Goal: Task Accomplishment & Management: Manage account settings

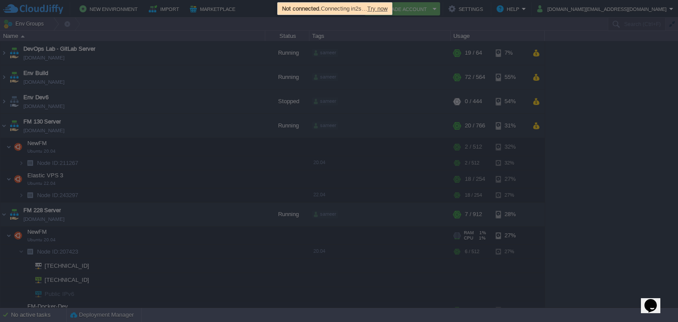
click at [386, 8] on span "Try now" at bounding box center [377, 8] width 20 height 7
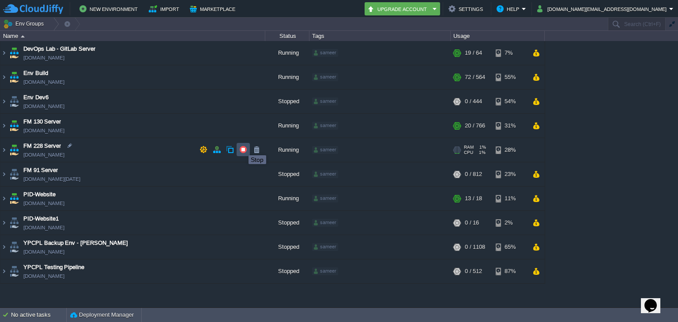
click at [242, 147] on button "button" at bounding box center [243, 150] width 8 height 8
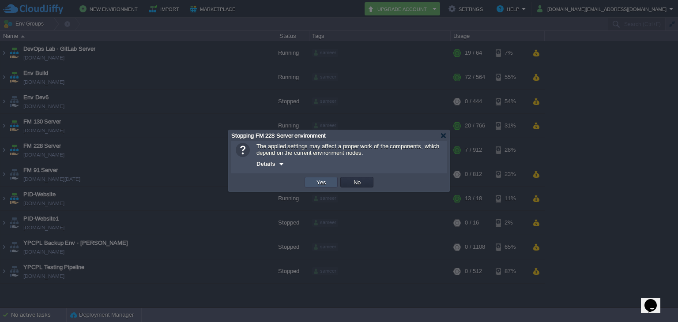
click at [325, 181] on button "Yes" at bounding box center [321, 182] width 15 height 8
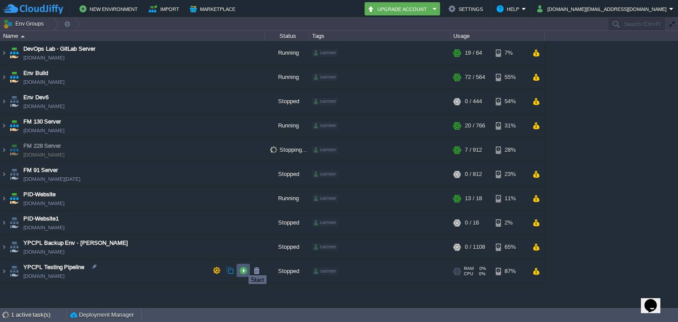
click at [242, 267] on button "button" at bounding box center [243, 270] width 8 height 8
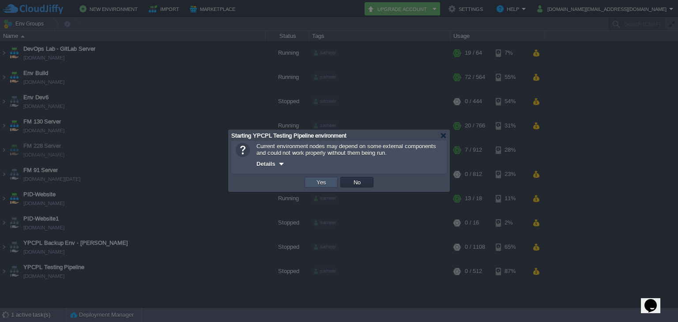
click at [316, 183] on button "Yes" at bounding box center [321, 182] width 15 height 8
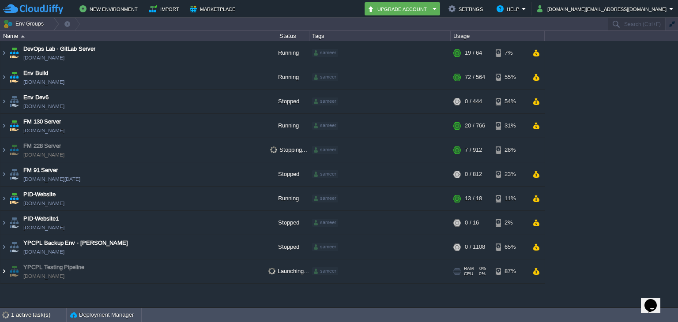
click at [3, 276] on img at bounding box center [3, 271] width 7 height 24
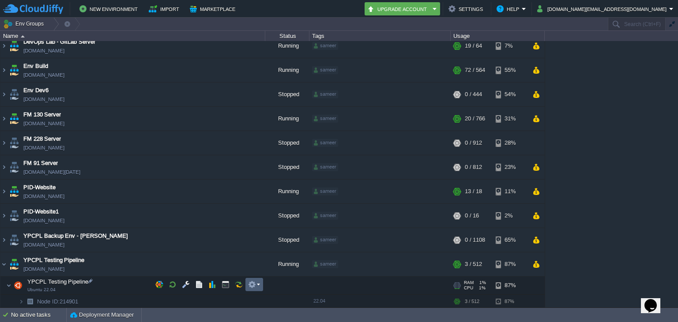
click at [255, 289] on td at bounding box center [254, 284] width 18 height 13
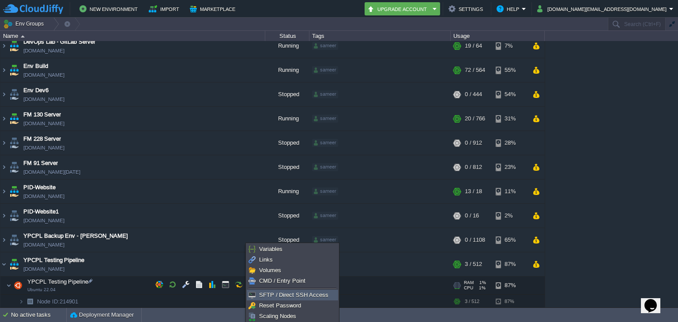
click at [259, 292] on span "SFTP / Direct SSH Access" at bounding box center [293, 295] width 69 height 7
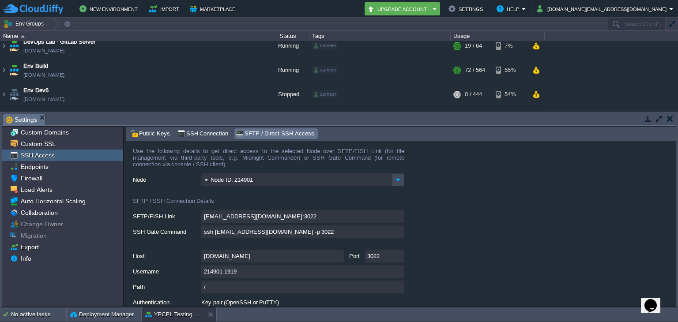
click at [671, 117] on button "button" at bounding box center [670, 119] width 6 height 8
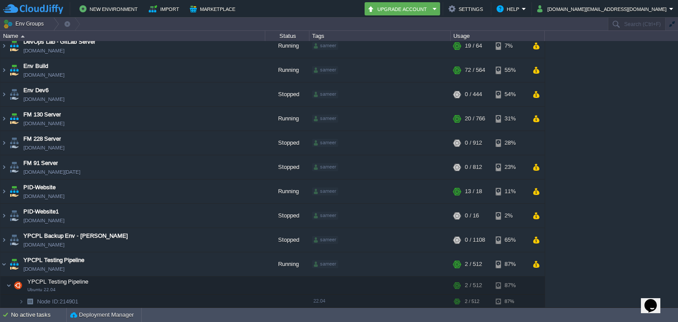
click at [588, 190] on div "DevOps Lab - GitLab Server [DOMAIN_NAME] Running sameer + Add to Env Group RAM …" at bounding box center [339, 174] width 678 height 266
click at [21, 300] on img at bounding box center [21, 302] width 5 height 14
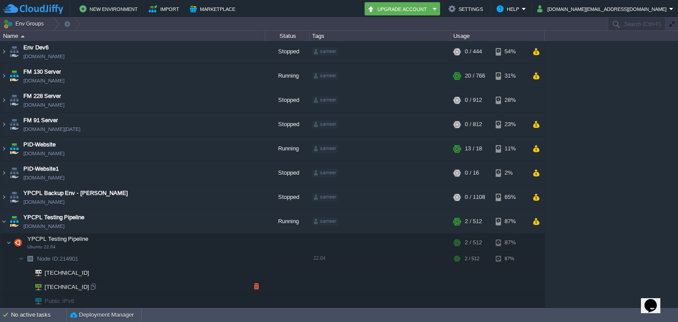
scroll to position [49, 0]
click at [254, 240] on button "button" at bounding box center [252, 242] width 8 height 8
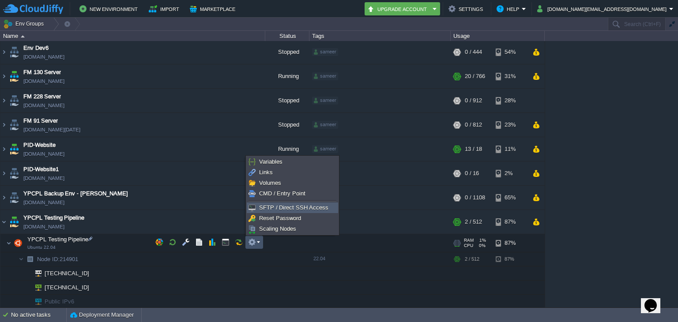
click at [272, 205] on span "SFTP / Direct SSH Access" at bounding box center [293, 207] width 69 height 7
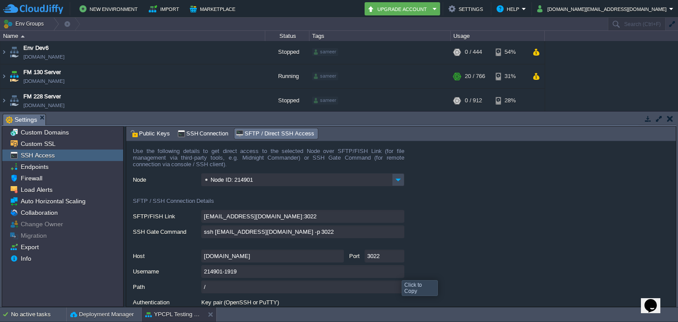
click at [397, 272] on input "214901-1919" at bounding box center [302, 271] width 203 height 13
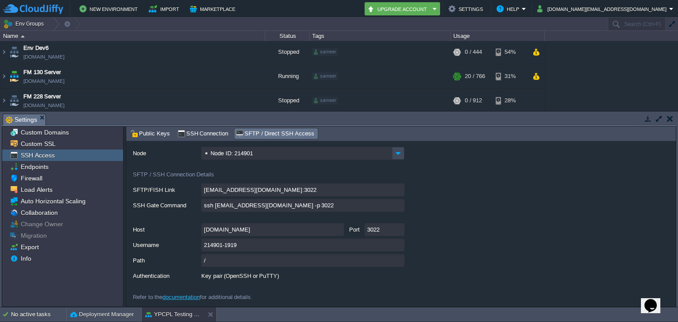
scroll to position [26, 0]
click at [44, 179] on div "Firewall" at bounding box center [62, 178] width 121 height 11
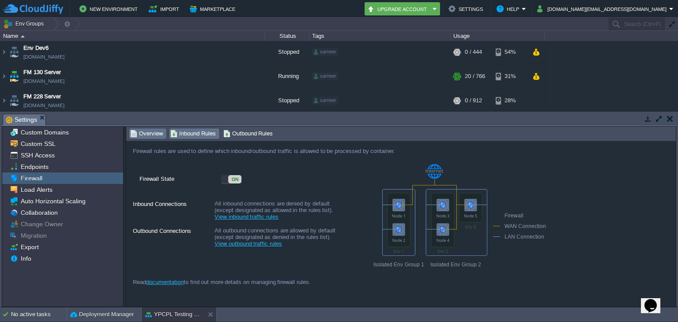
click at [180, 134] on span "Inbound Rules" at bounding box center [192, 134] width 45 height 10
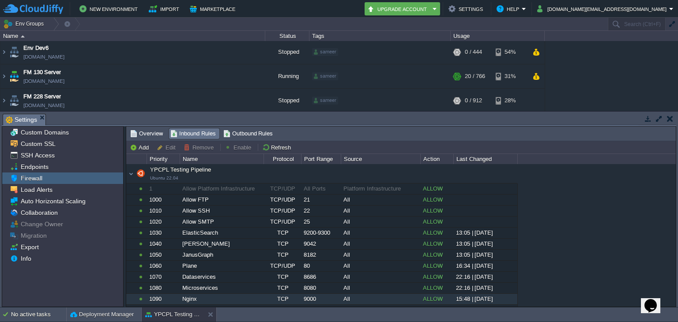
scroll to position [7, 0]
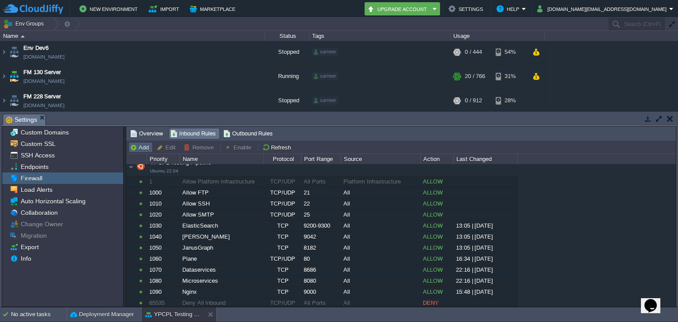
click at [140, 143] on td "Add" at bounding box center [140, 147] width 24 height 11
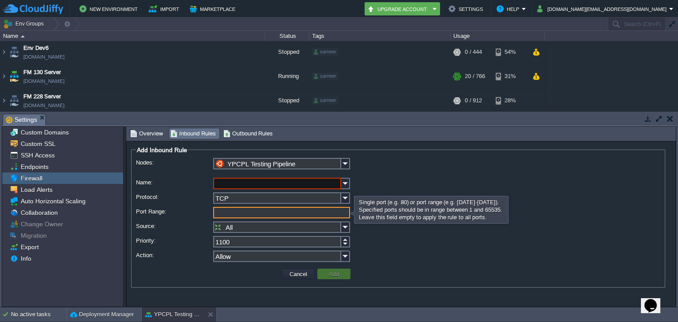
click at [255, 215] on input "Port Range:" at bounding box center [281, 212] width 137 height 11
type input "8"
type input "2222"
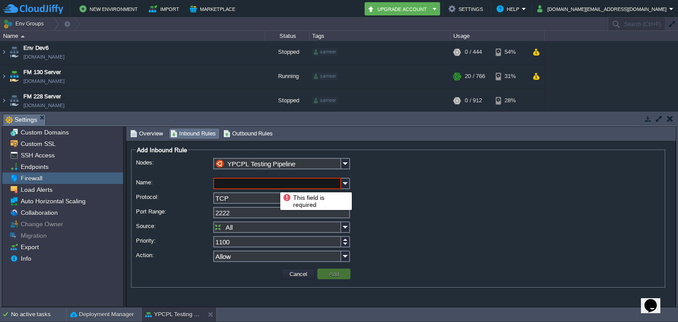
click at [274, 184] on input "Name:" at bounding box center [277, 183] width 128 height 11
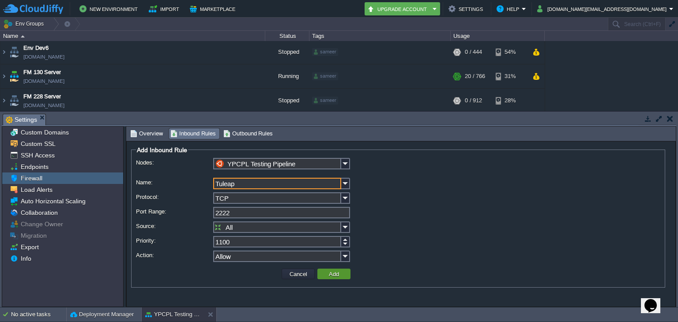
type input "Tuleap"
click at [326, 274] on button "Add" at bounding box center [333, 274] width 15 height 8
type input "All Ports"
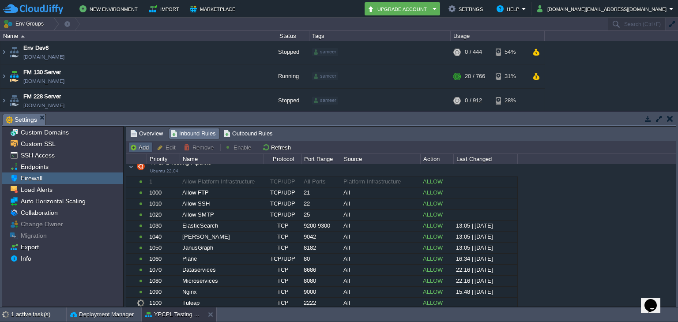
click at [143, 152] on td "Add" at bounding box center [140, 147] width 24 height 11
type input "YPCPL Testing Pipeline"
type input "1110"
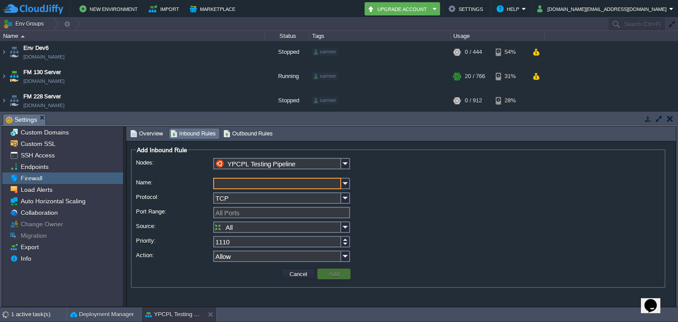
type input "8"
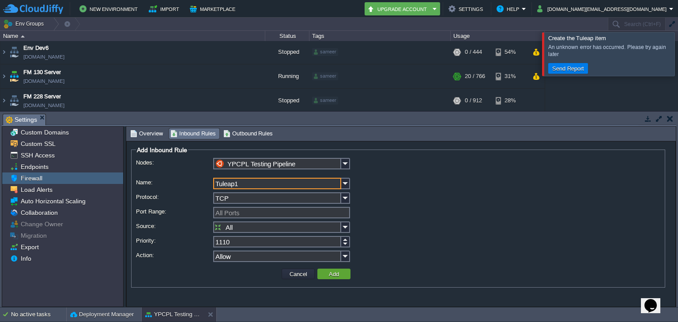
type input "Tuleap1"
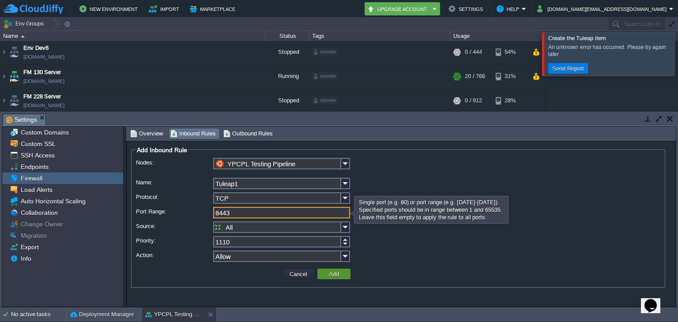
type input "8443"
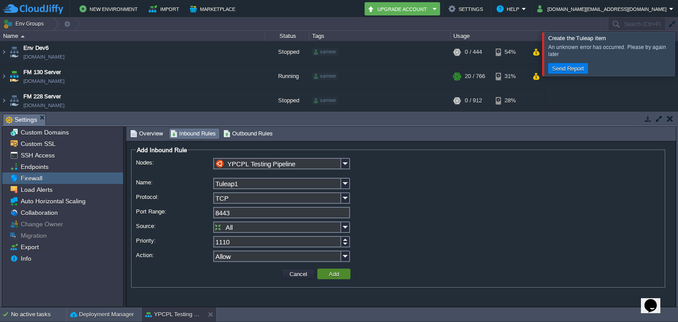
click at [328, 274] on button "Add" at bounding box center [333, 274] width 15 height 8
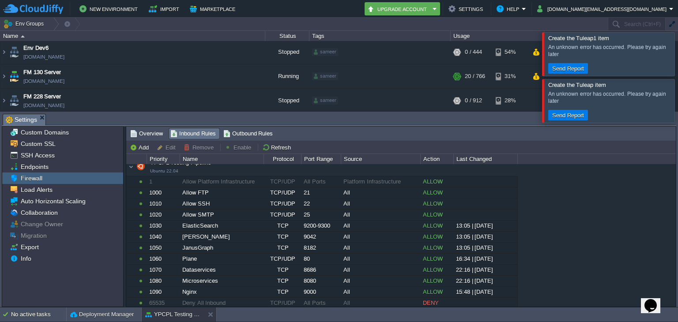
click at [677, 58] on div at bounding box center [688, 53] width 0 height 43
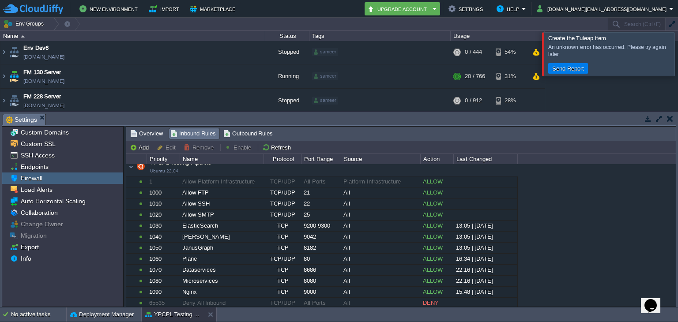
click at [677, 74] on div at bounding box center [688, 53] width 0 height 43
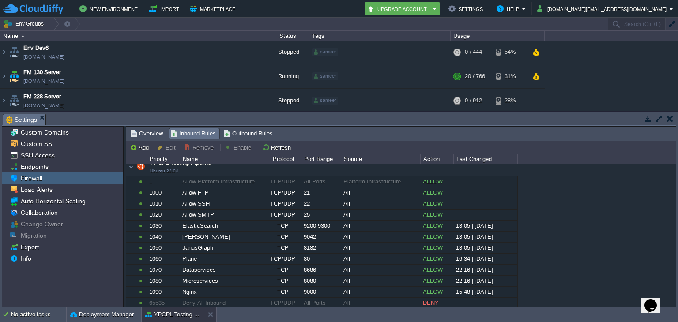
click at [648, 62] on div "DevOps Lab - GitLab Server [DOMAIN_NAME] Running sameer + Add to Env Group RAM …" at bounding box center [339, 76] width 678 height 70
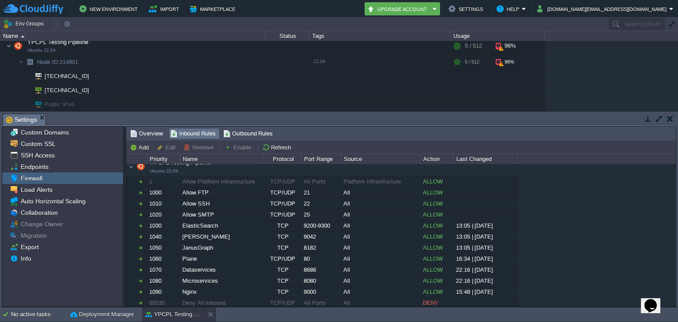
scroll to position [244, 0]
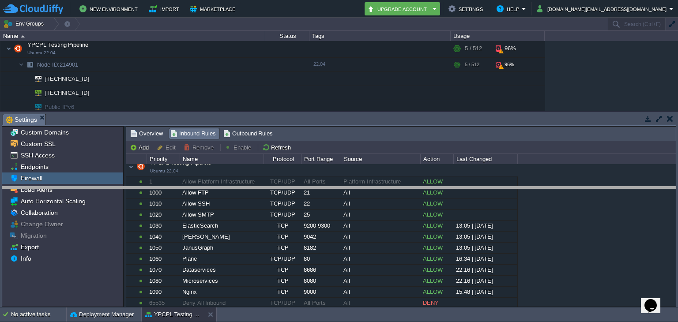
drag, startPoint x: 594, startPoint y: 117, endPoint x: 597, endPoint y: 190, distance: 72.8
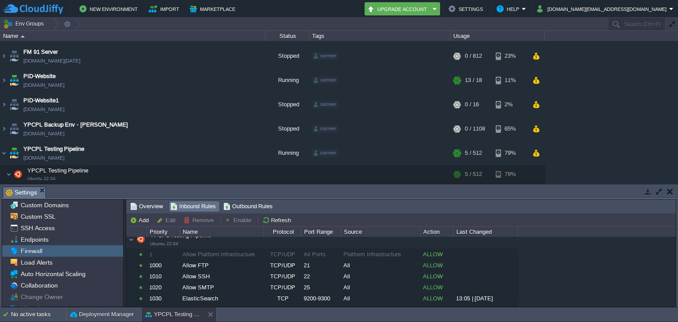
scroll to position [173, 0]
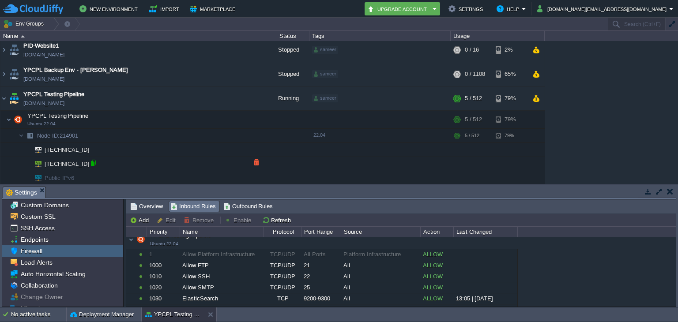
click at [93, 161] on div at bounding box center [93, 163] width 8 height 8
click at [92, 159] on div at bounding box center [93, 163] width 8 height 8
